Goal: Check status: Check status

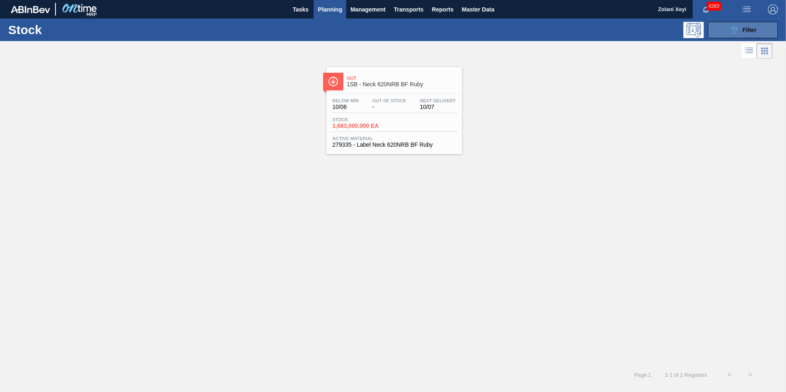
click at [726, 28] on button "089F7B8B-B2A5-4AFE-B5C0-19BA573D28AC Filter" at bounding box center [743, 30] width 70 height 16
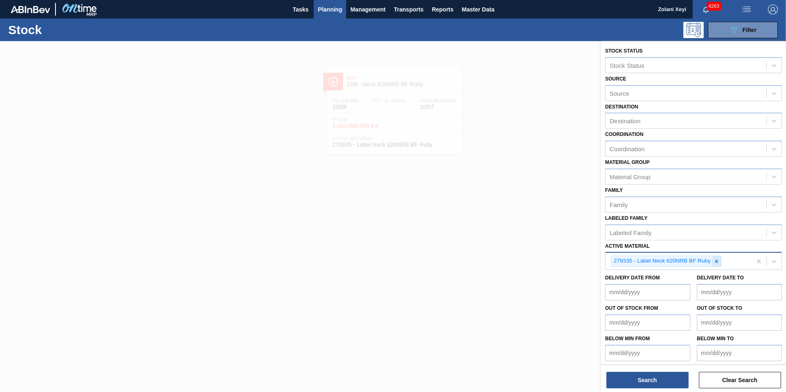
click at [718, 261] on icon at bounding box center [717, 262] width 6 height 6
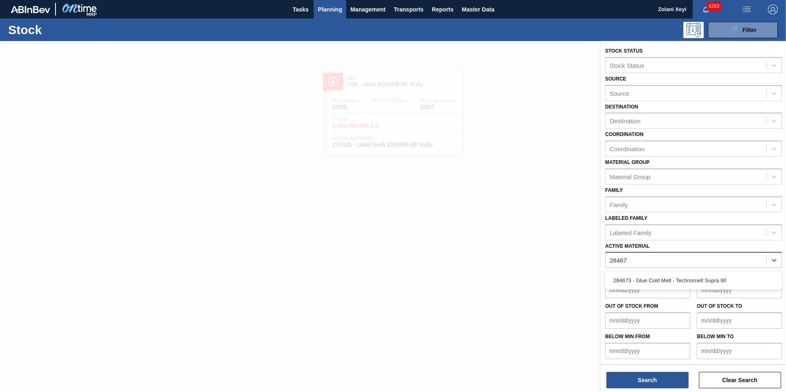
type Material "284673"
click at [688, 278] on div "284673 - Glue Cold Melt - Technomelt Supra 90" at bounding box center [693, 280] width 177 height 15
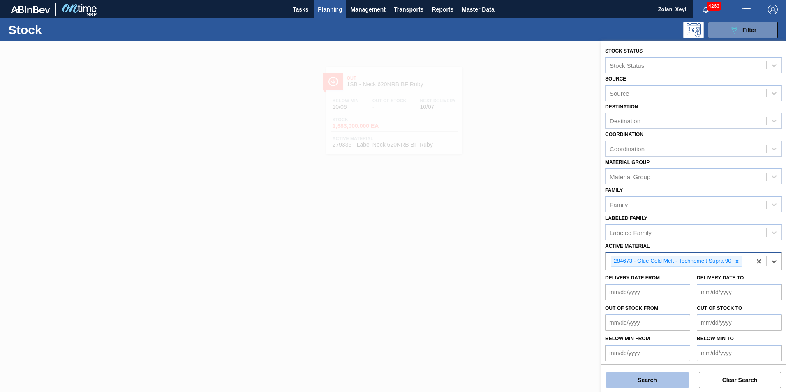
click at [656, 380] on button "Search" at bounding box center [648, 380] width 82 height 16
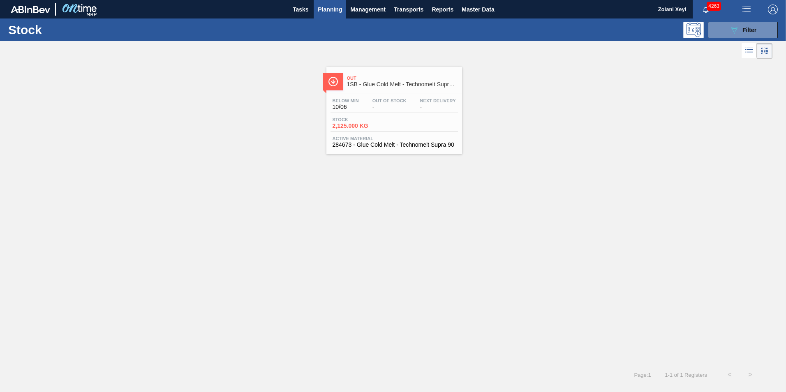
click at [419, 127] on div "Stock 2,125.000 KG" at bounding box center [394, 124] width 127 height 15
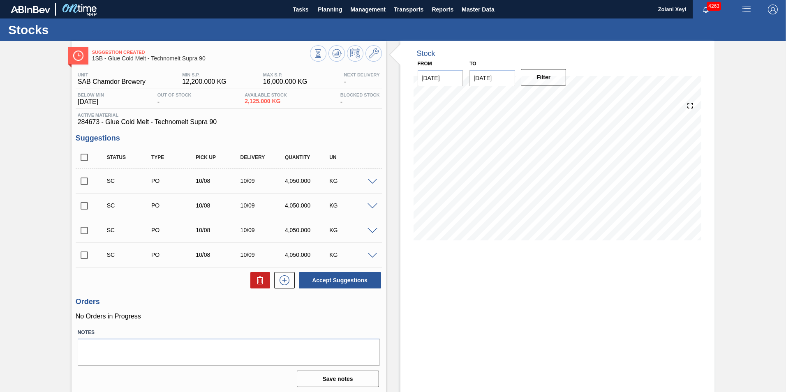
click at [84, 255] on input "checkbox" at bounding box center [84, 255] width 17 height 17
click at [334, 280] on button "Accept Suggestions" at bounding box center [340, 280] width 82 height 16
checkbox input "false"
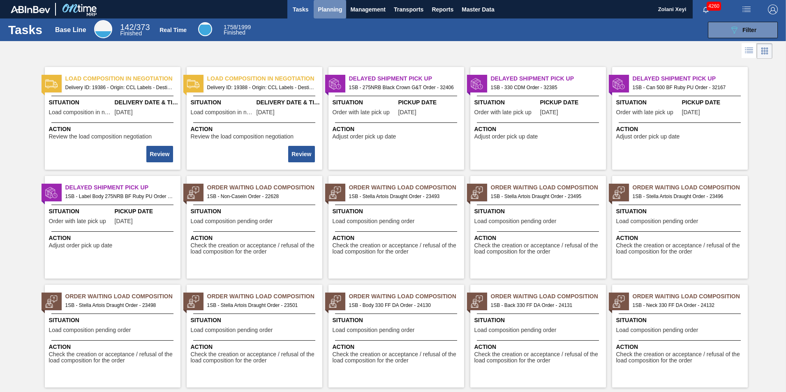
click at [329, 7] on span "Planning" at bounding box center [330, 10] width 24 height 10
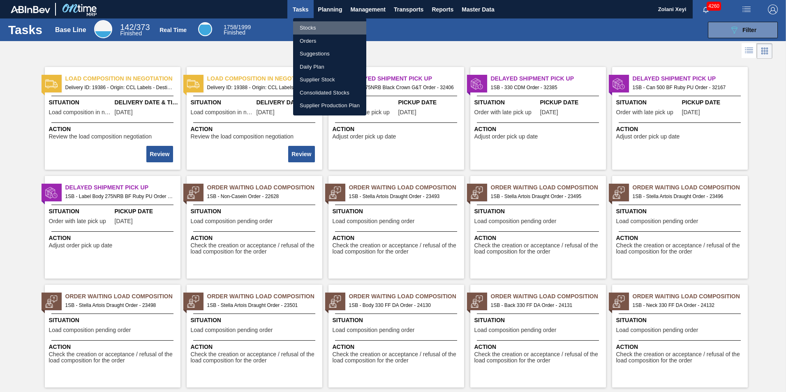
click at [310, 26] on li "Stocks" at bounding box center [329, 27] width 73 height 13
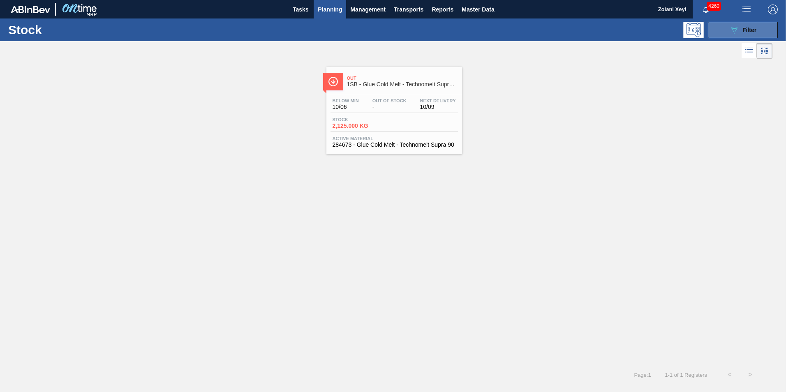
click at [720, 28] on button "089F7B8B-B2A5-4AFE-B5C0-19BA573D28AC Filter" at bounding box center [743, 30] width 70 height 16
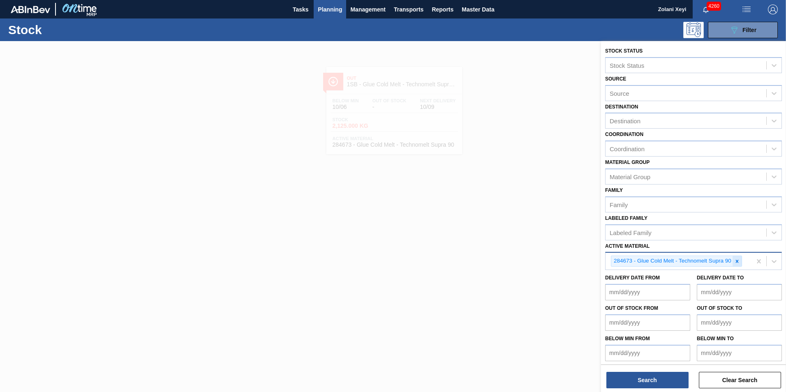
click at [738, 261] on icon at bounding box center [738, 262] width 6 height 6
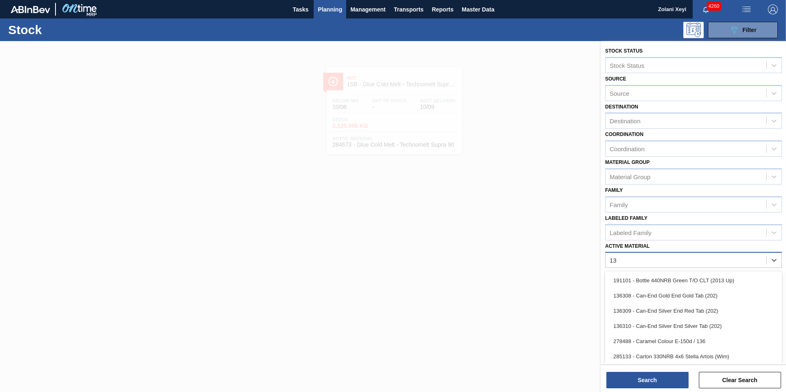
type Material "136"
click at [675, 341] on div "136979 - Clo Snap Cap Green" at bounding box center [693, 341] width 177 height 15
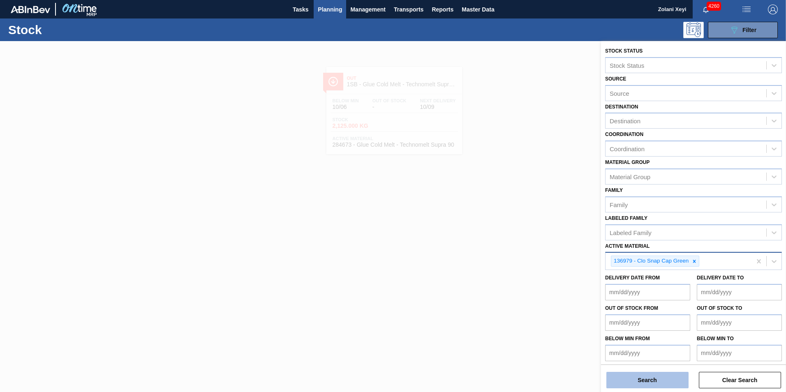
click at [662, 380] on button "Search" at bounding box center [648, 380] width 82 height 16
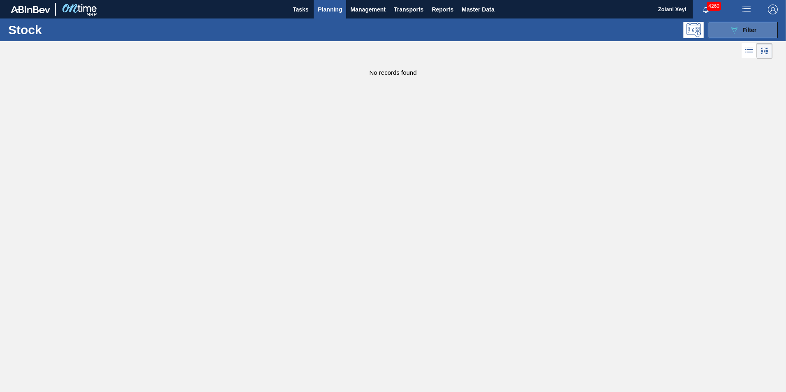
click at [721, 29] on button "089F7B8B-B2A5-4AFE-B5C0-19BA573D28AC Filter" at bounding box center [743, 30] width 70 height 16
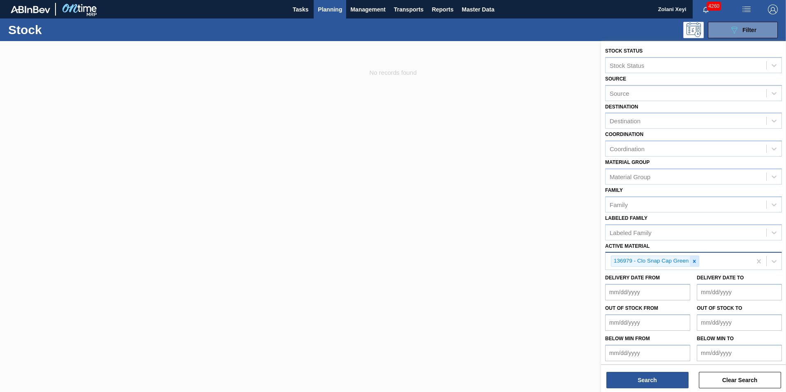
click at [695, 261] on icon at bounding box center [694, 261] width 3 height 3
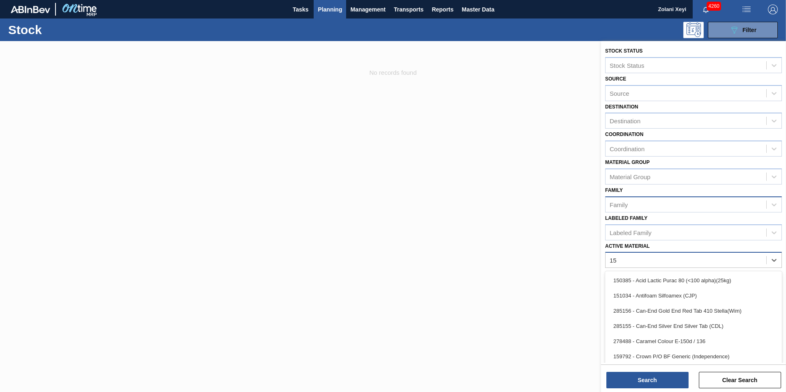
type Material "150"
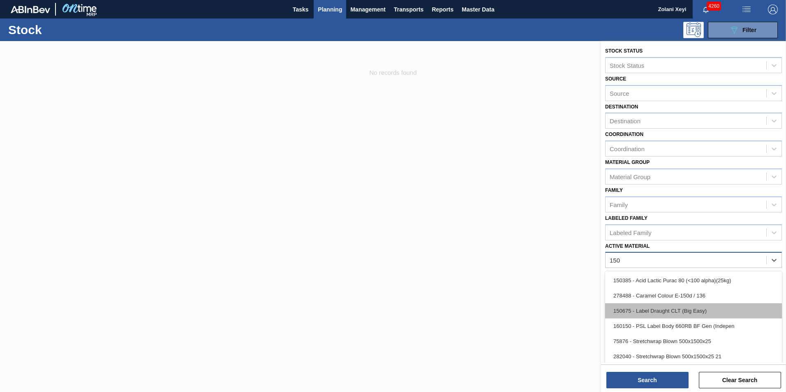
click at [674, 310] on div "150675 - Label Draught CLT (Big Easy)" at bounding box center [693, 311] width 177 height 15
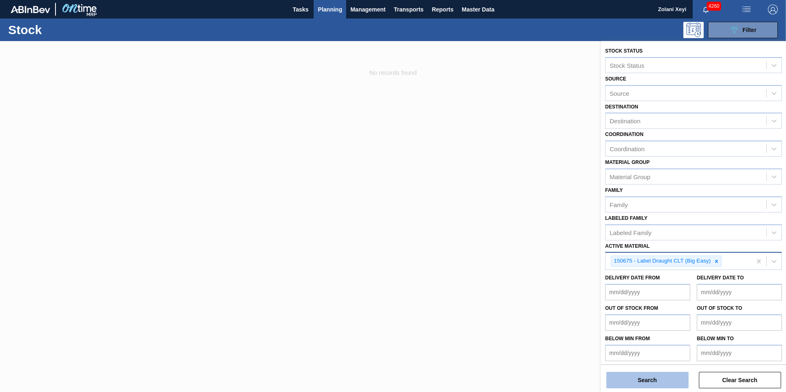
click at [671, 380] on button "Search" at bounding box center [648, 380] width 82 height 16
